Goal: Find contact information: Find contact information

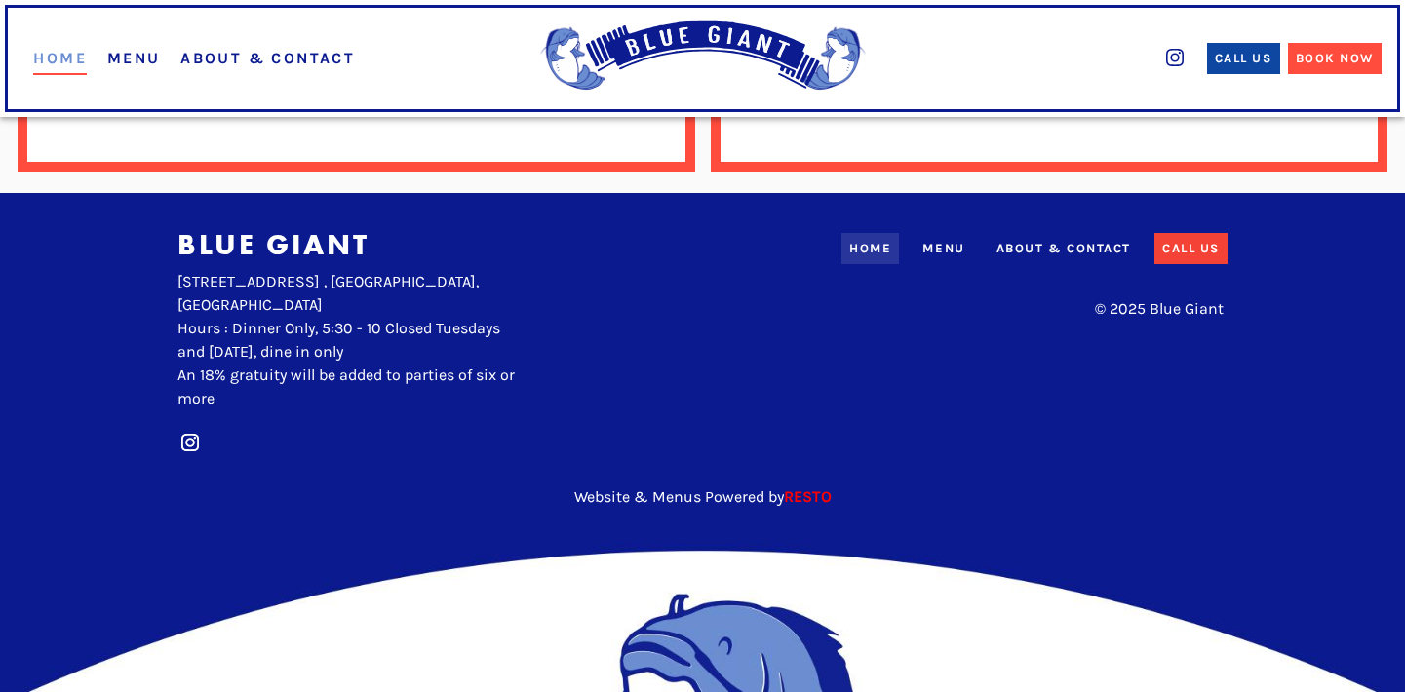
scroll to position [1786, 0]
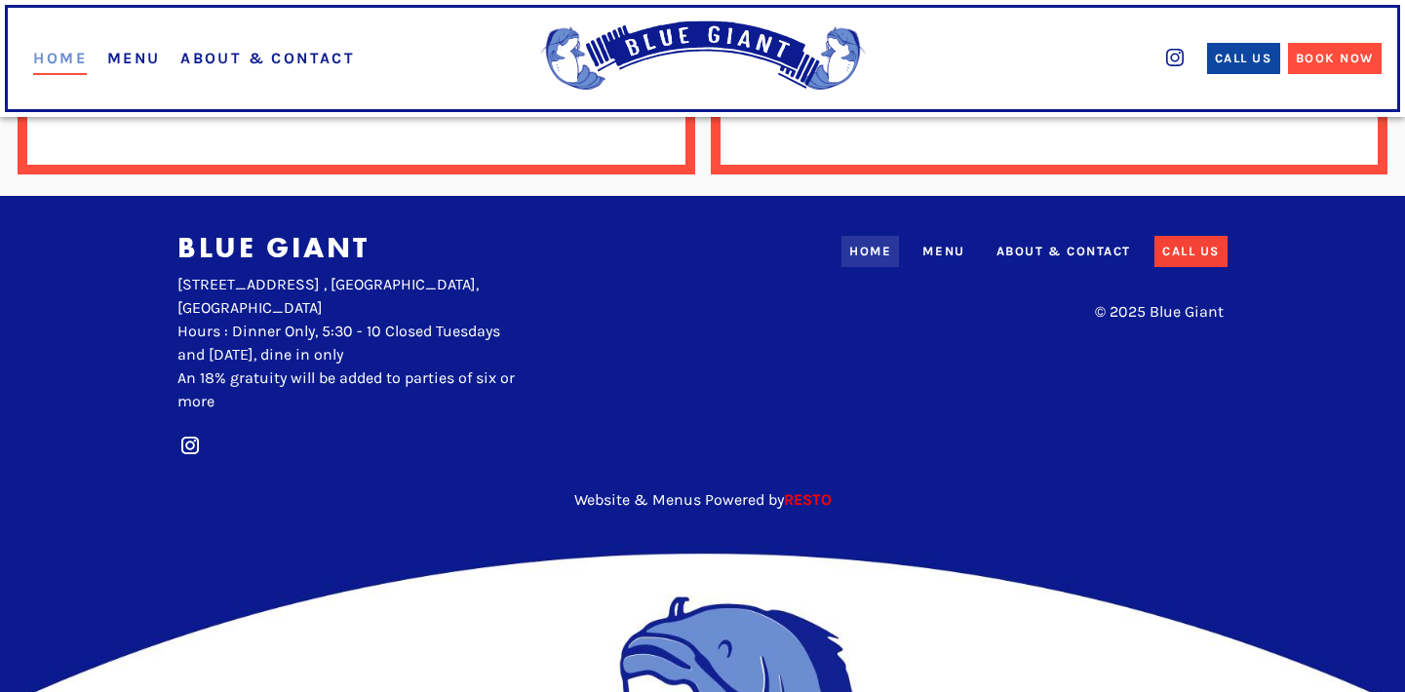
click at [1058, 242] on div "About & Contact" at bounding box center [1063, 251] width 135 height 19
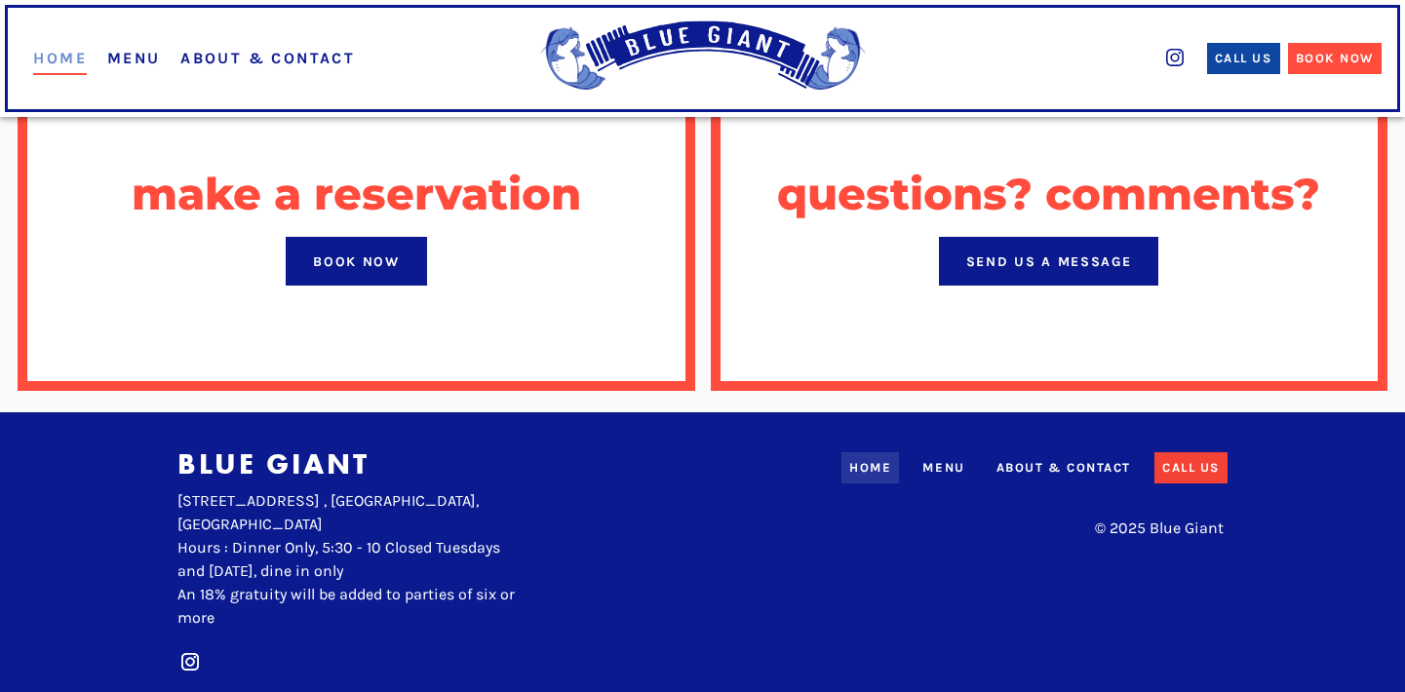
scroll to position [1584, 0]
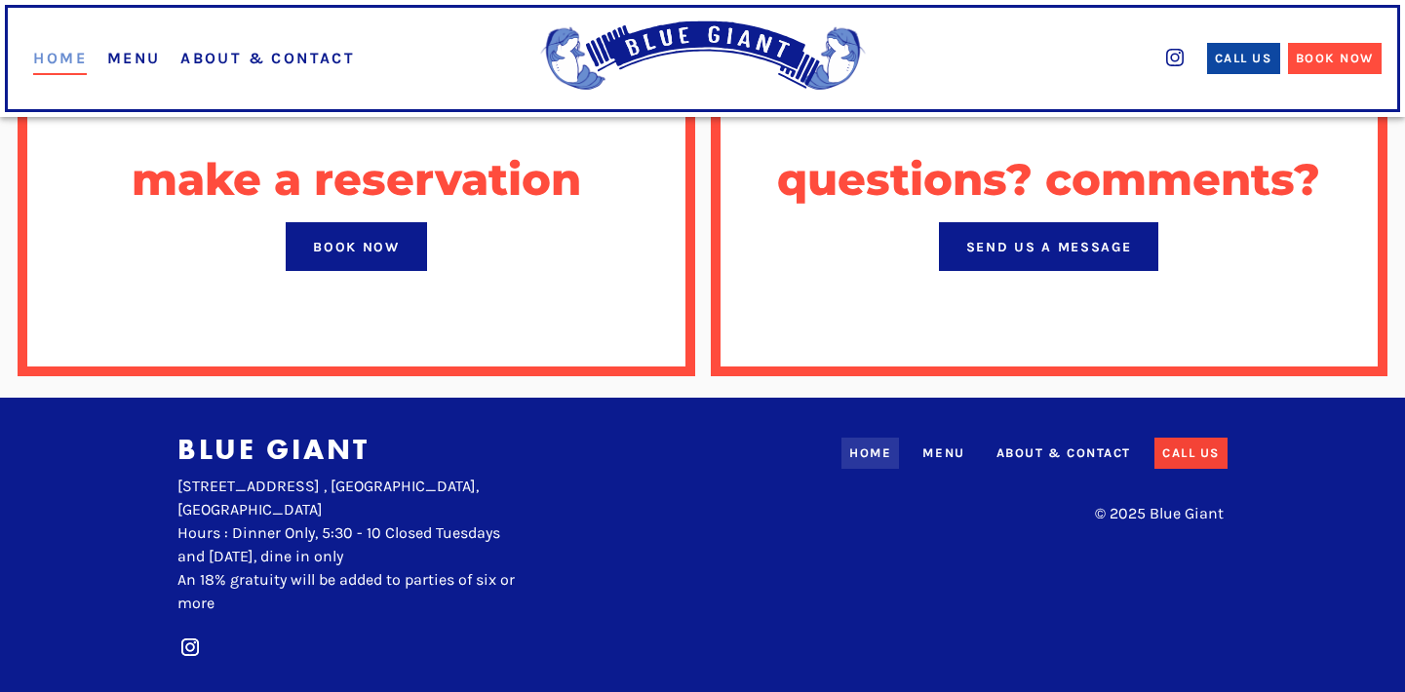
click at [1042, 237] on div "Send Us a Message" at bounding box center [1049, 247] width 166 height 20
click at [1021, 237] on div "Send Us a Message" at bounding box center [1049, 247] width 166 height 20
click at [1019, 155] on h2 "questions? comments?" at bounding box center [1048, 179] width 543 height 49
click at [1018, 222] on button "Send Us a Message" at bounding box center [1049, 246] width 220 height 49
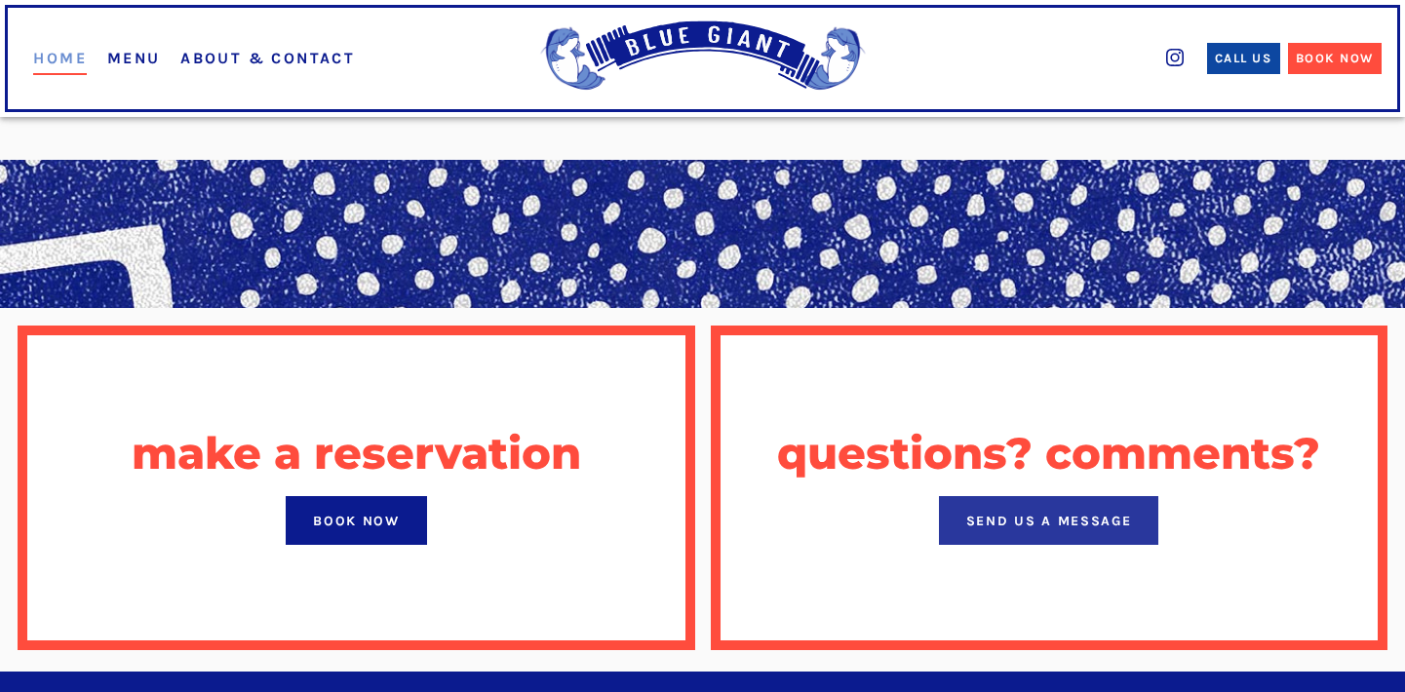
scroll to position [379, 0]
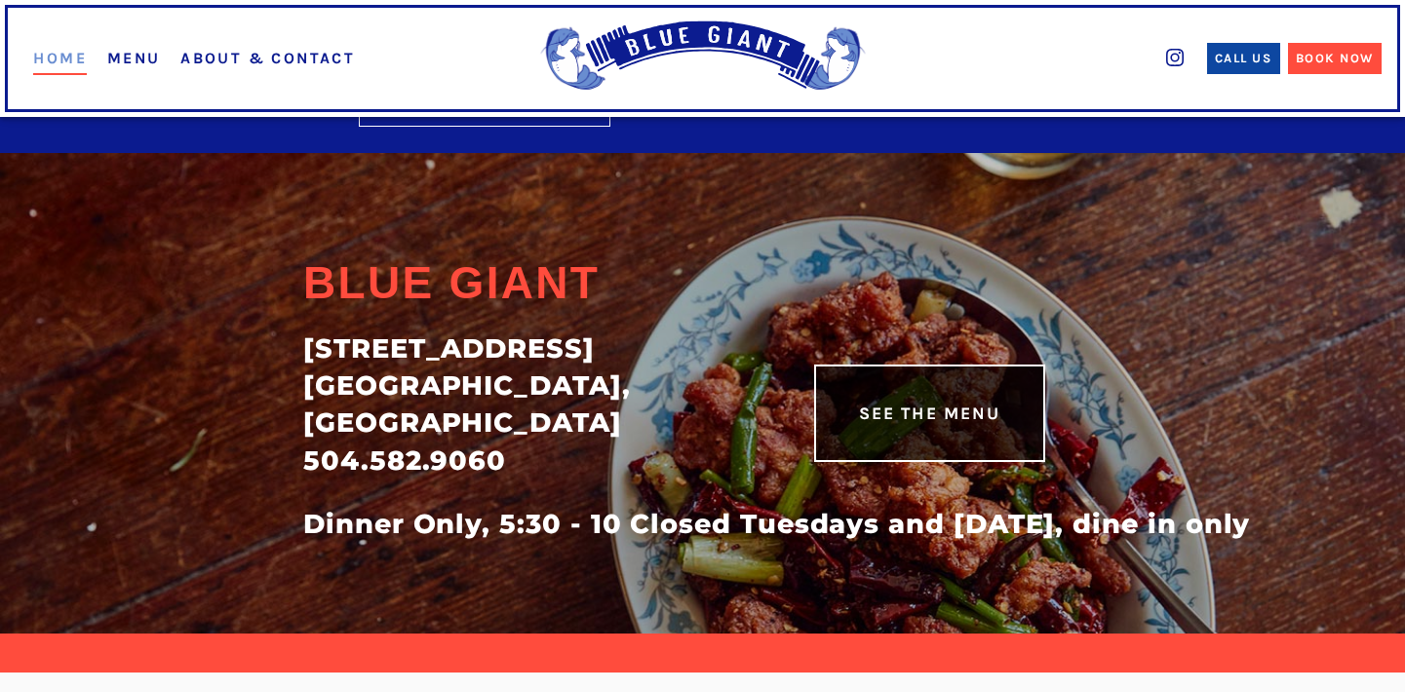
click at [261, 55] on link "About & Contact" at bounding box center [267, 58] width 175 height 19
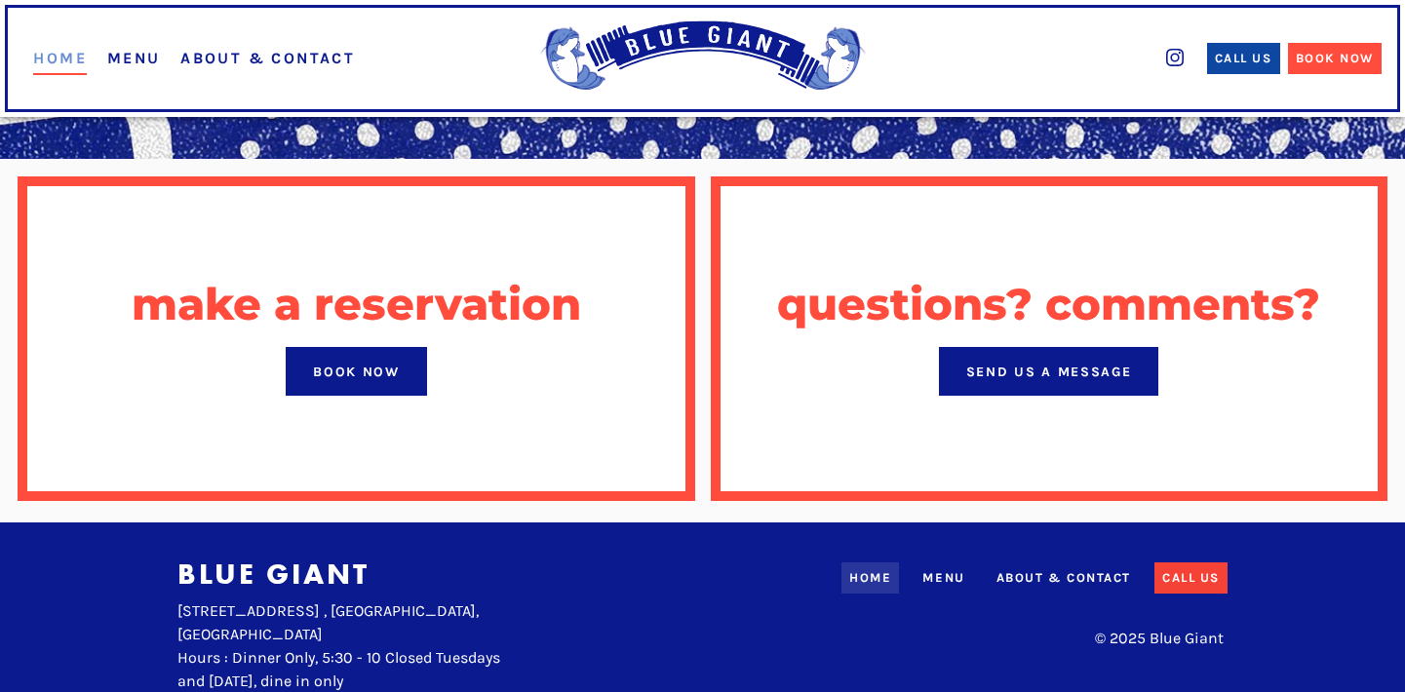
scroll to position [1460, 0]
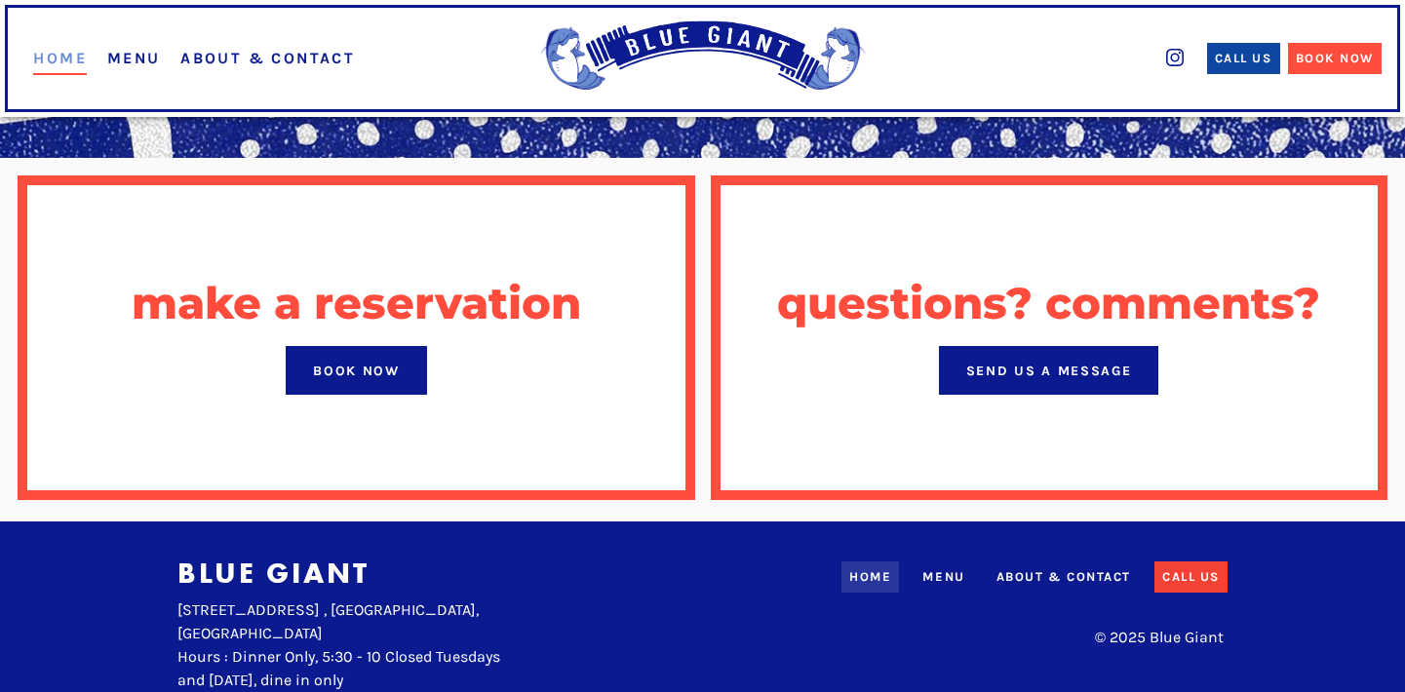
click at [964, 346] on button "Send Us a Message" at bounding box center [1049, 370] width 220 height 49
